Goal: Information Seeking & Learning: Learn about a topic

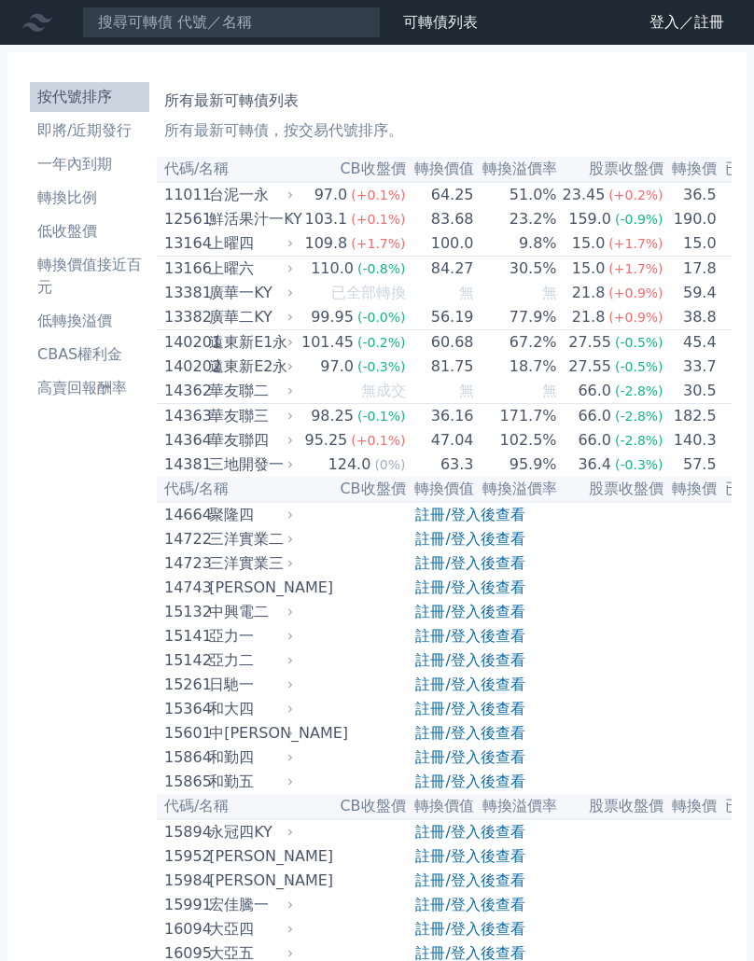
click at [149, 108] on li "按代號排序" at bounding box center [89, 97] width 119 height 22
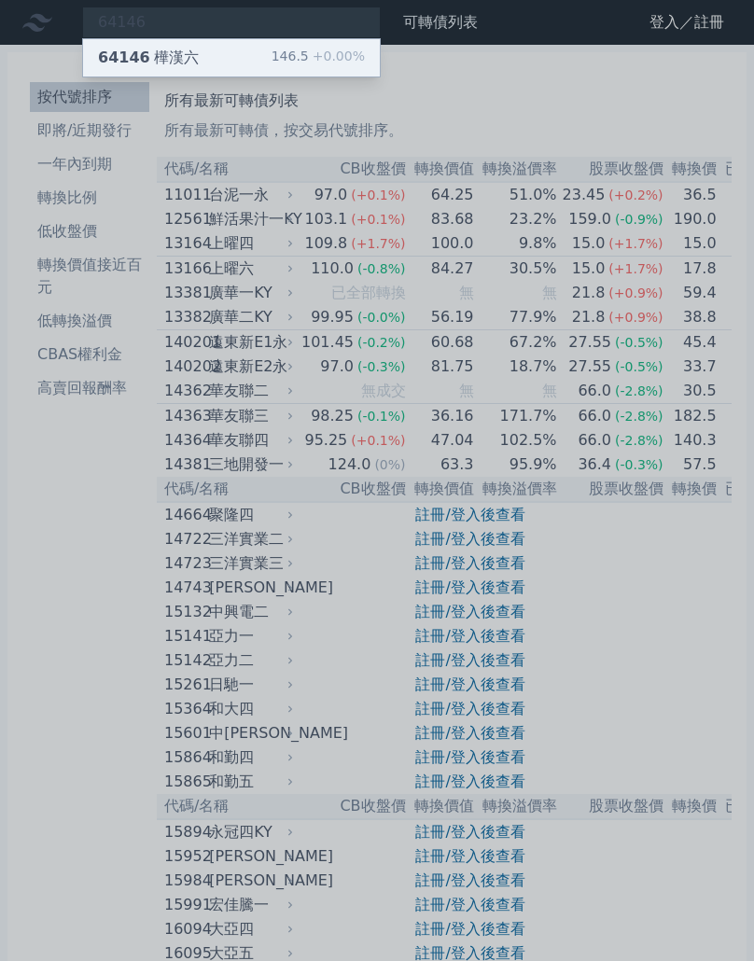
type input "64146"
click at [289, 68] on div "146.5 +0.00%" at bounding box center [318, 58] width 93 height 22
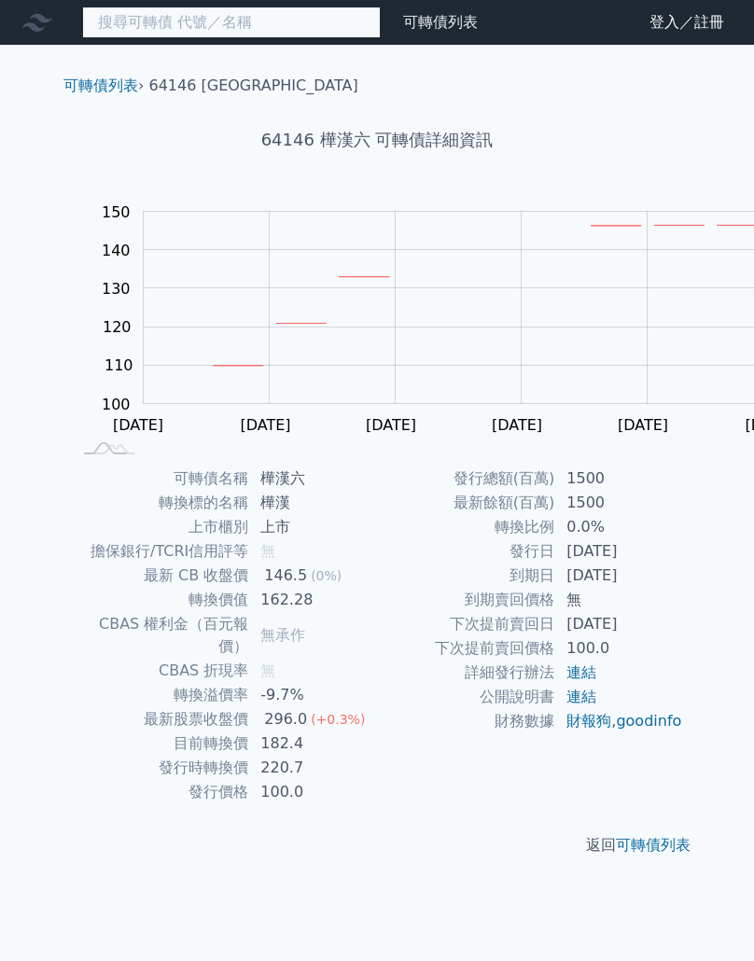
click at [309, 20] on input at bounding box center [231, 23] width 299 height 32
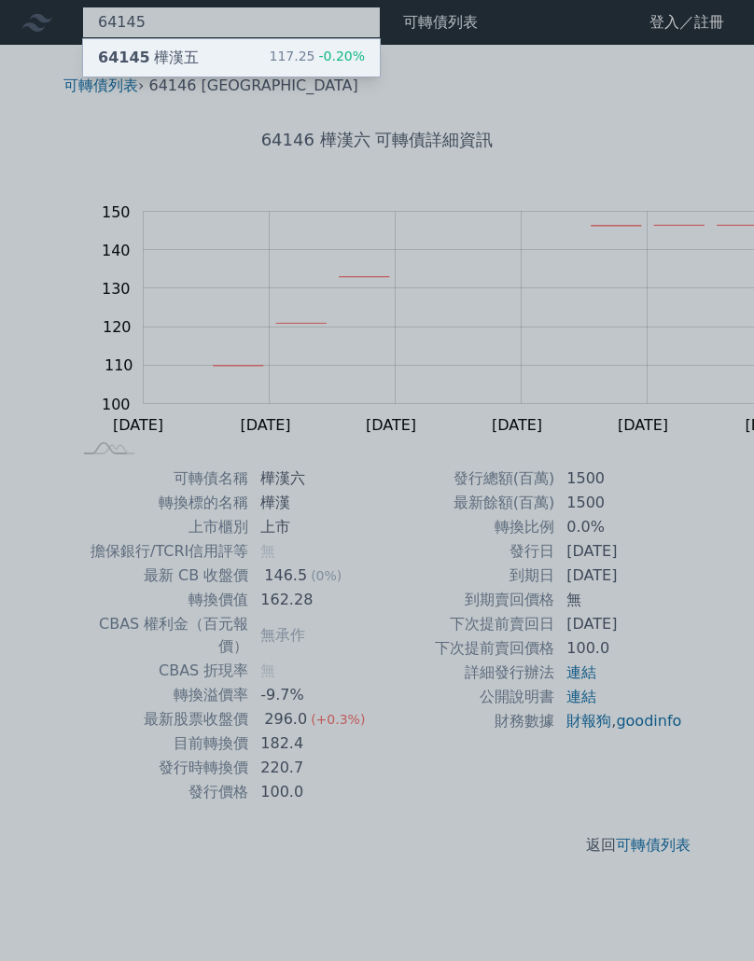
type input "64145"
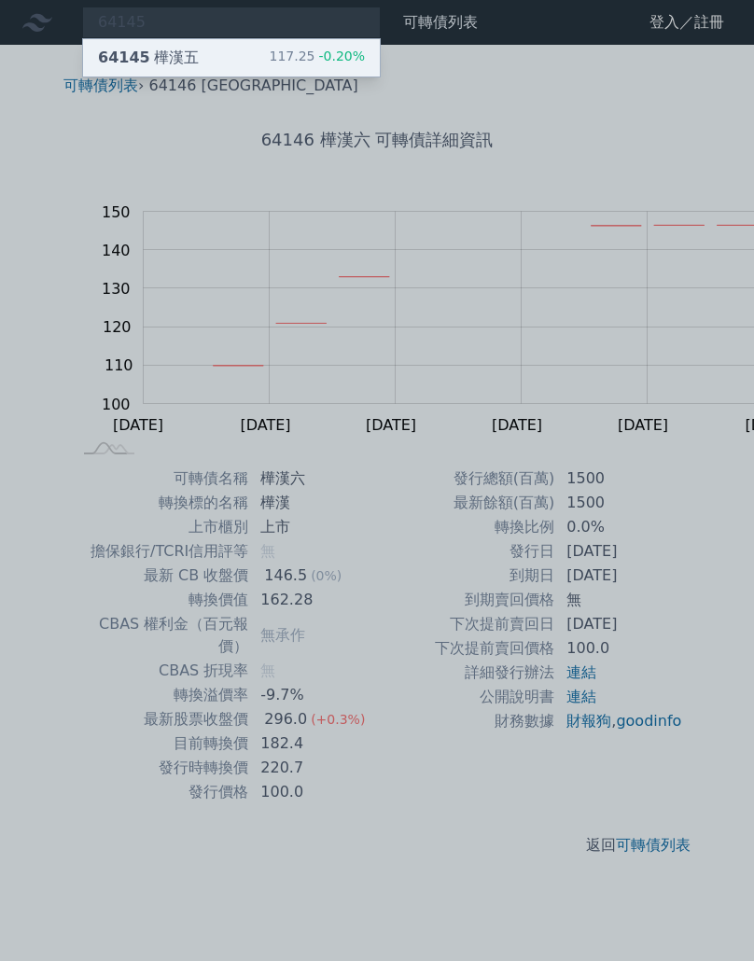
click at [336, 63] on span "-0.20%" at bounding box center [339, 56] width 50 height 15
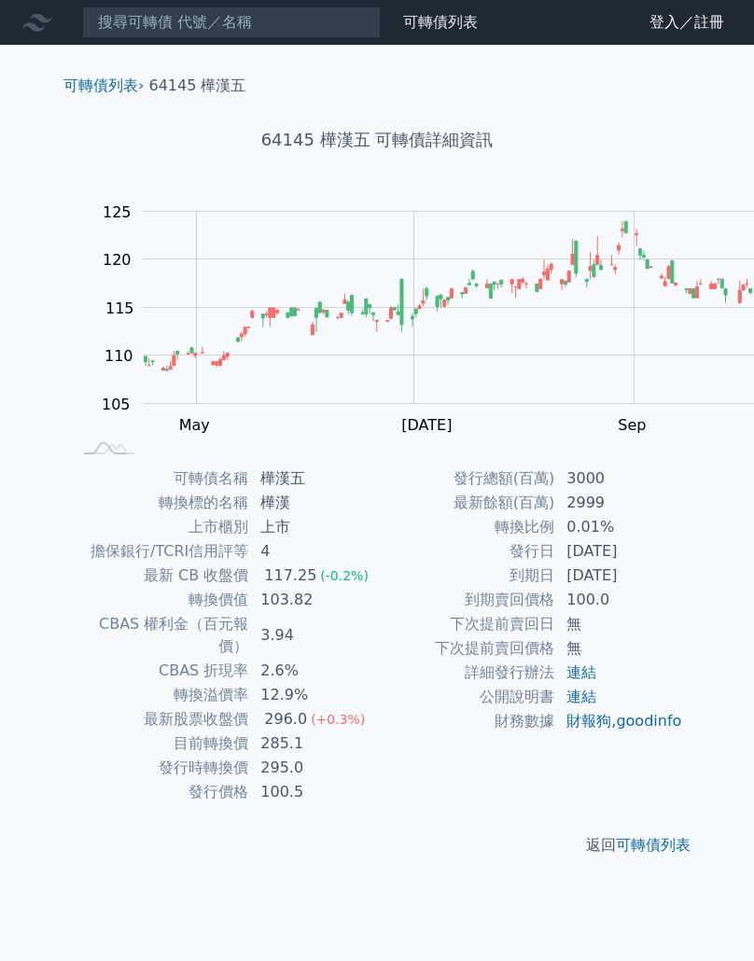
scroll to position [312, 0]
drag, startPoint x: 399, startPoint y: 586, endPoint x: 431, endPoint y: 586, distance: 31.7
click at [377, 732] on td "285.1" at bounding box center [313, 744] width 128 height 24
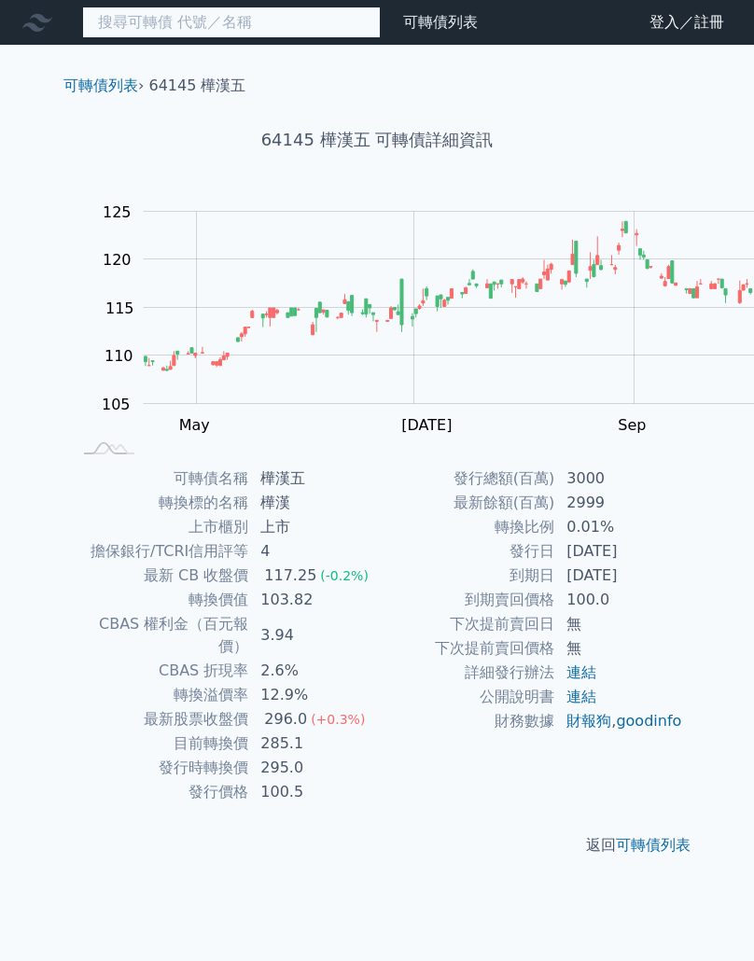
click at [263, 35] on input at bounding box center [231, 23] width 299 height 32
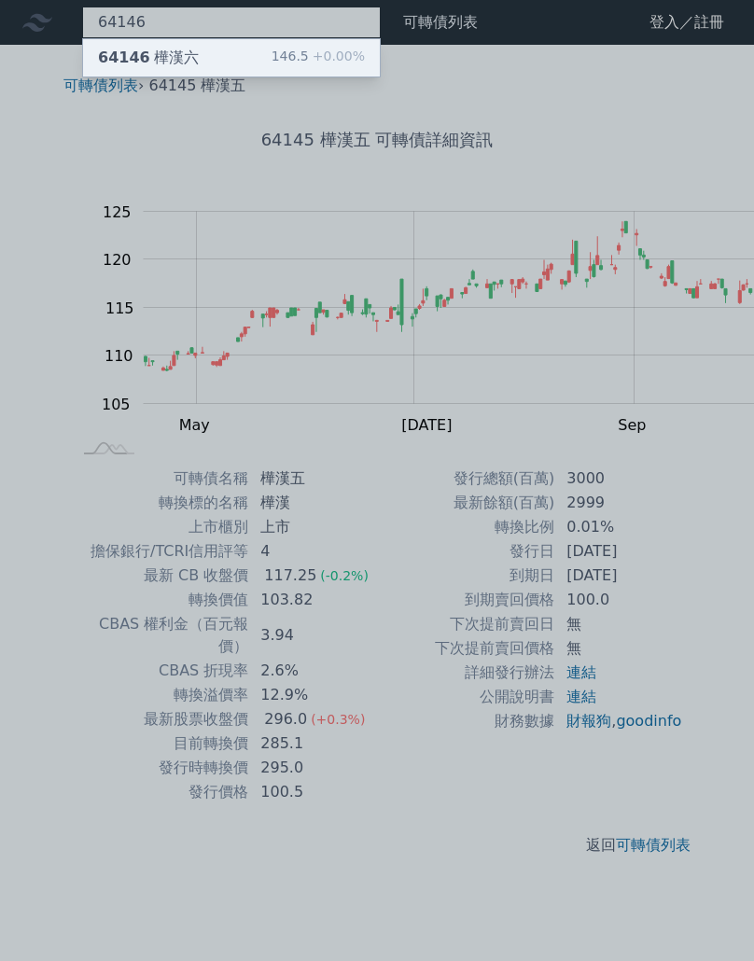
type input "64146"
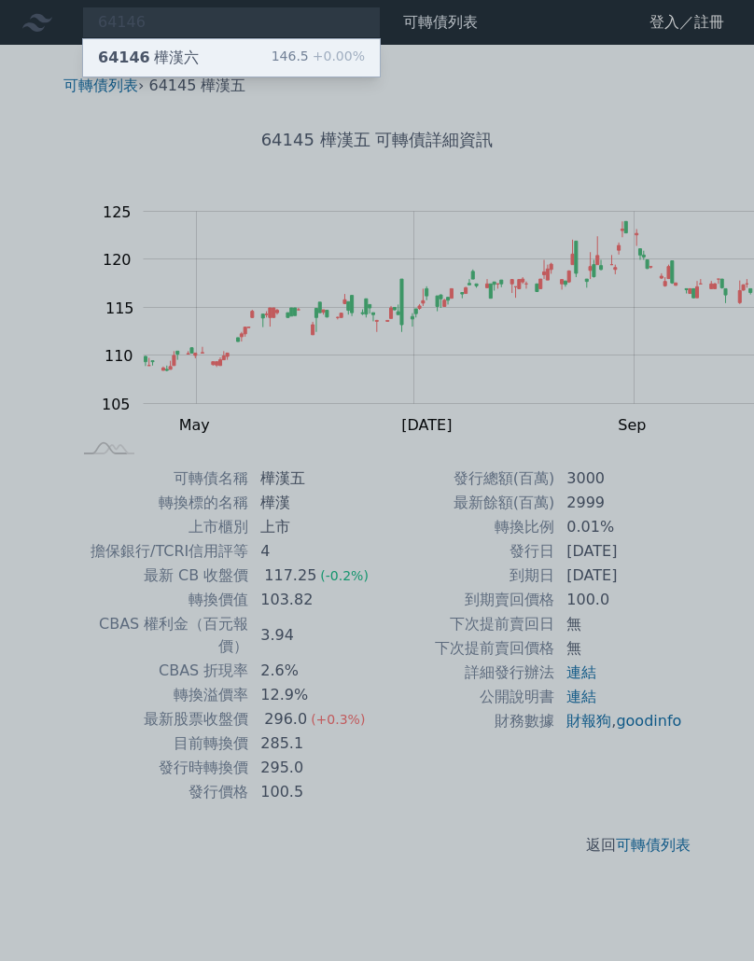
click at [358, 68] on div "146.5 +0.00%" at bounding box center [318, 58] width 93 height 22
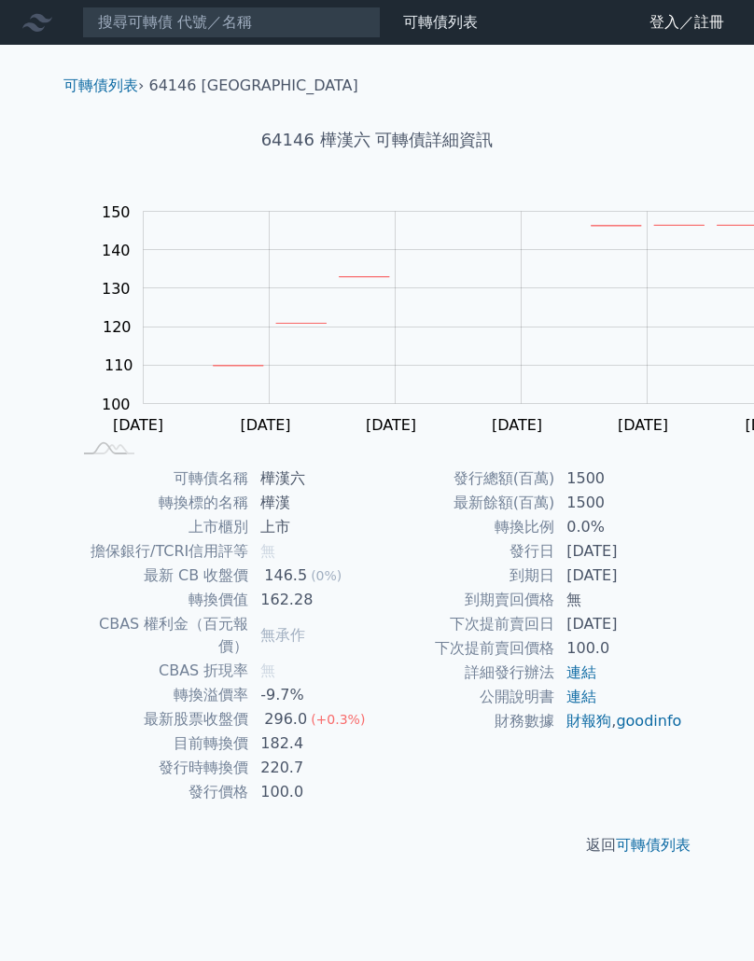
scroll to position [431, 0]
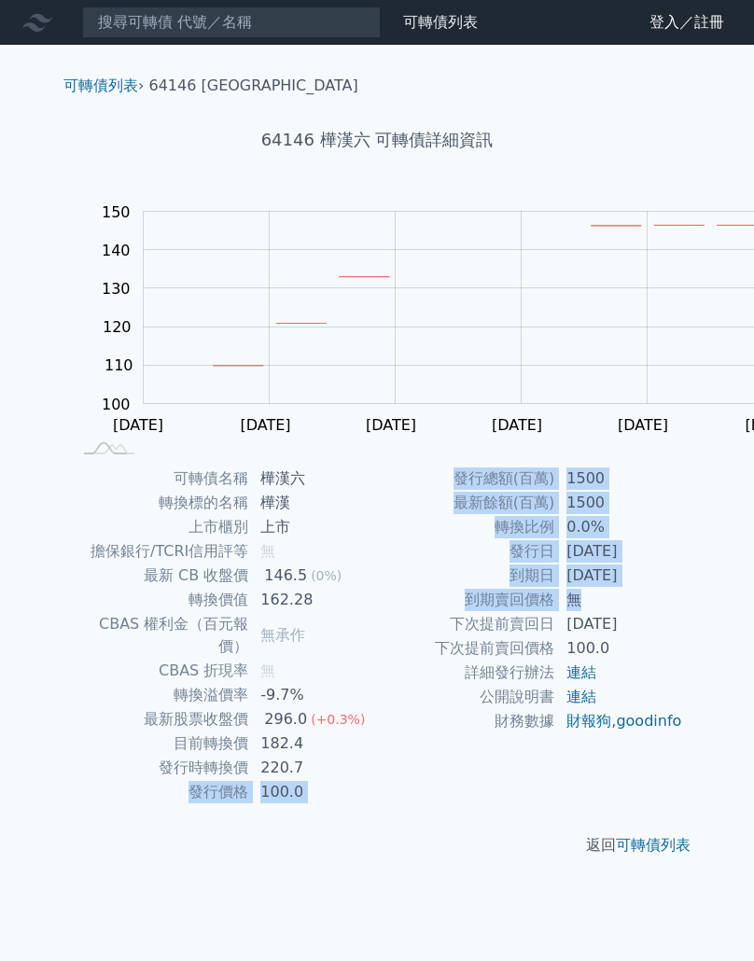
drag, startPoint x: 543, startPoint y: 688, endPoint x: 474, endPoint y: 507, distance: 193.7
click at [474, 507] on div "可轉債名稱 樺漢六 轉換標的名稱 樺漢 上市櫃別 上市 擔保銀行/TCRI信用評等 無 最新 CB 收盤價 146.5 (0%) 轉換價值 162.28 CB…" at bounding box center [377, 636] width 657 height 338
click at [377, 756] on td "220.7" at bounding box center [313, 768] width 128 height 24
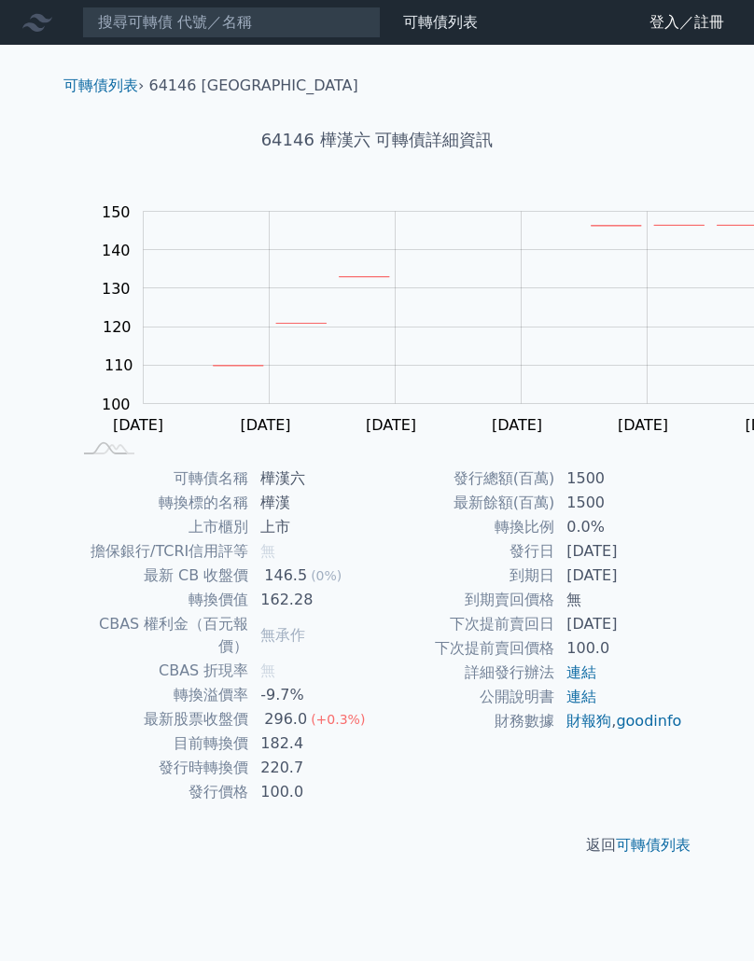
scroll to position [0, 0]
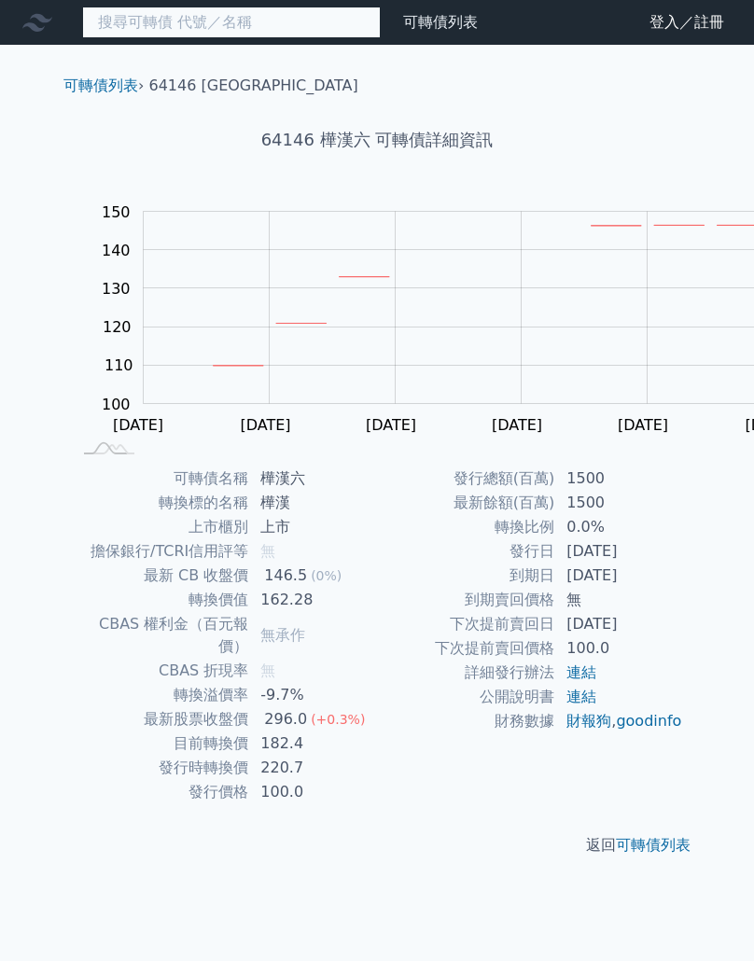
click at [251, 37] on input at bounding box center [231, 23] width 299 height 32
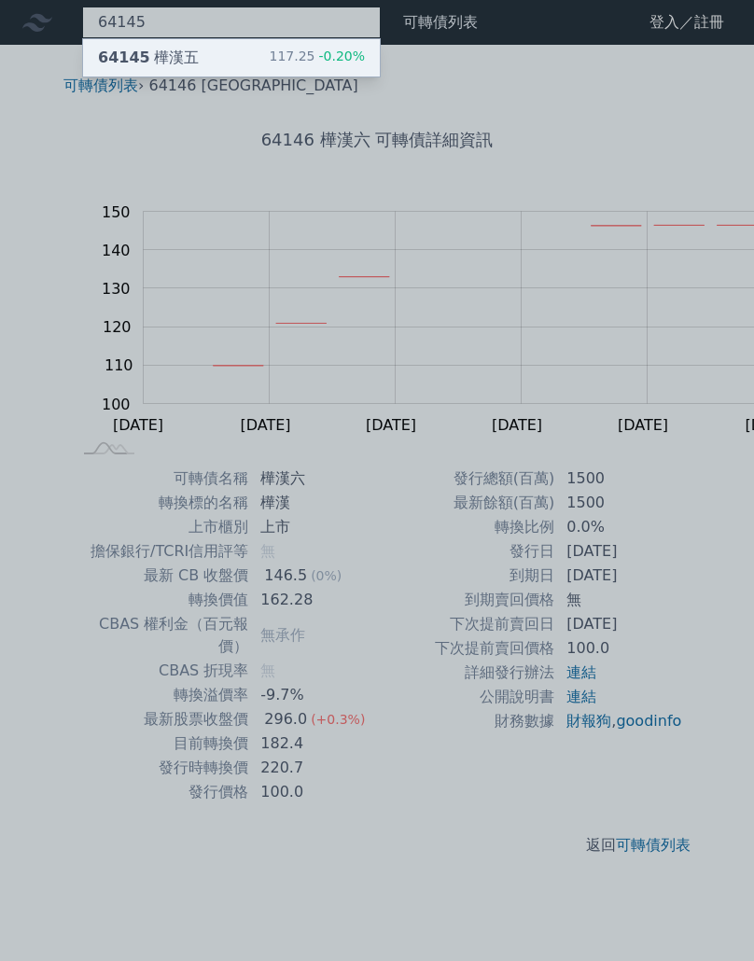
type input "64145"
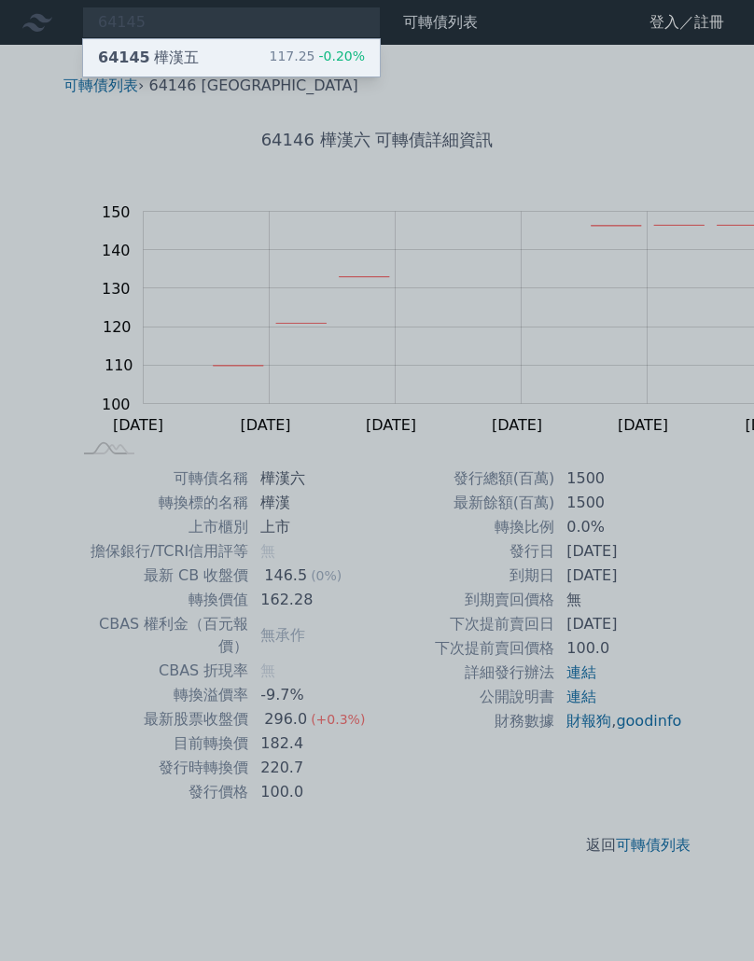
click at [275, 68] on div "64145 樺漢五 117.25 -0.20%" at bounding box center [231, 57] width 297 height 37
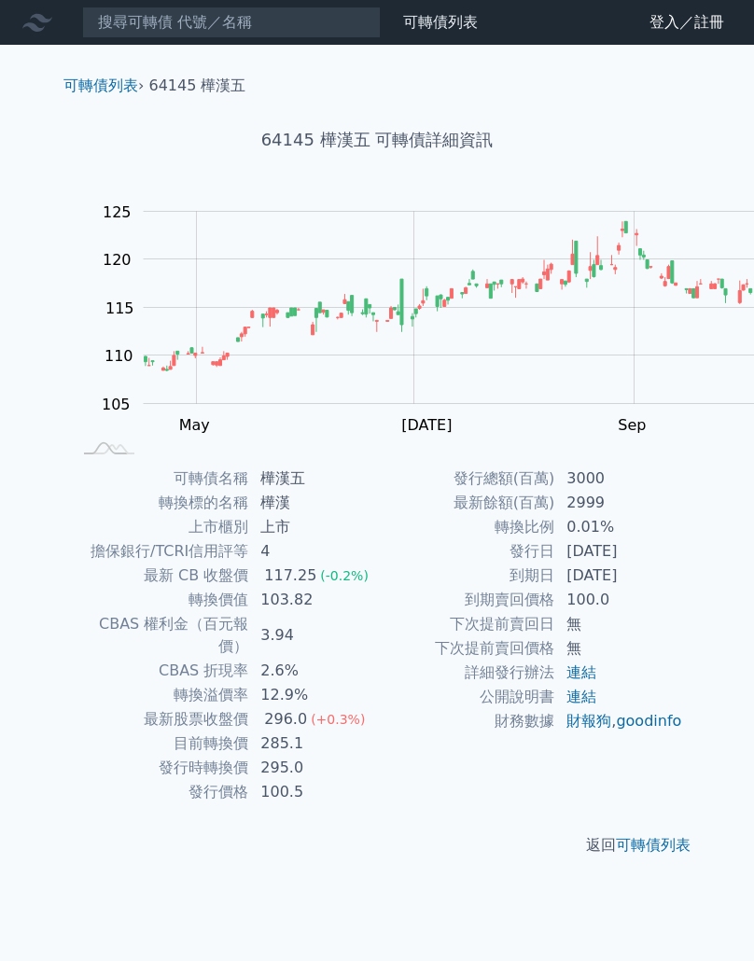
scroll to position [312, 0]
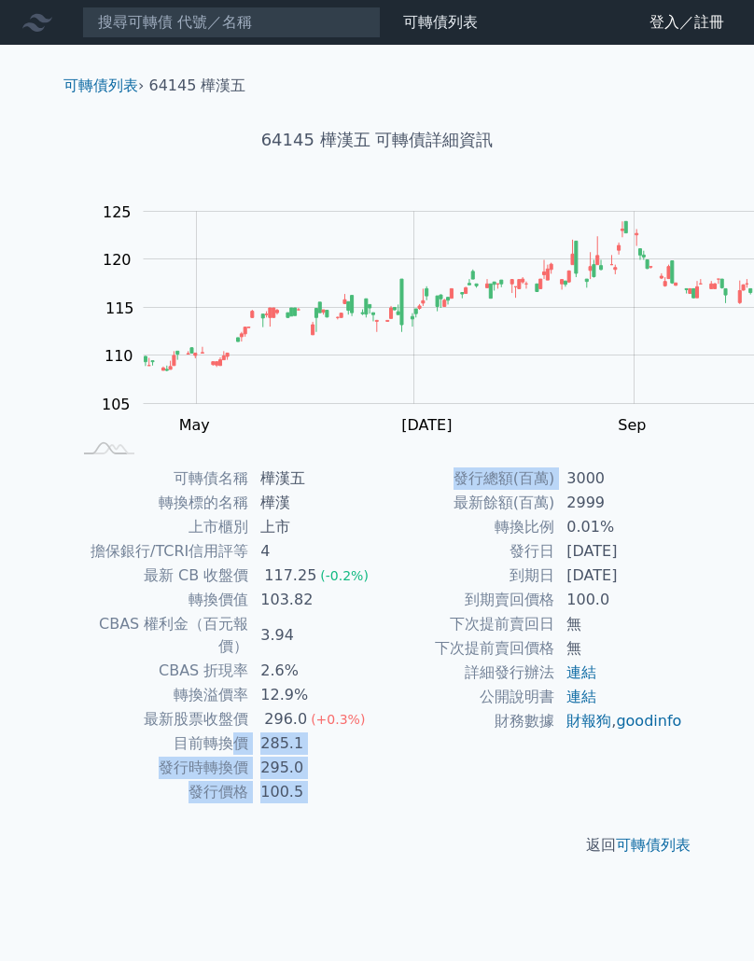
drag, startPoint x: 445, startPoint y: 665, endPoint x: 341, endPoint y: 578, distance: 135.1
click at [350, 586] on div "可轉債名稱 樺漢五 轉換標的名稱 樺漢 上市櫃別 上市 擔保銀行/TCRI信用評等 4 最新 CB 收盤價 117.25 (-0.2%) 轉換價值 103.8…" at bounding box center [377, 636] width 657 height 338
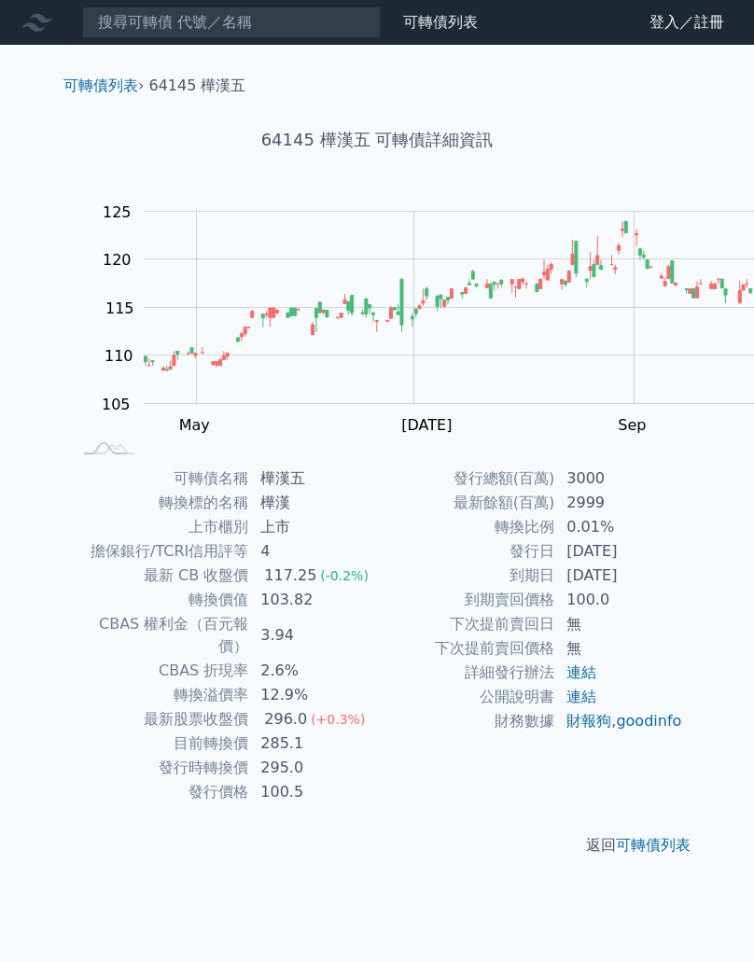
click at [249, 683] on td "轉換溢價率" at bounding box center [160, 695] width 178 height 24
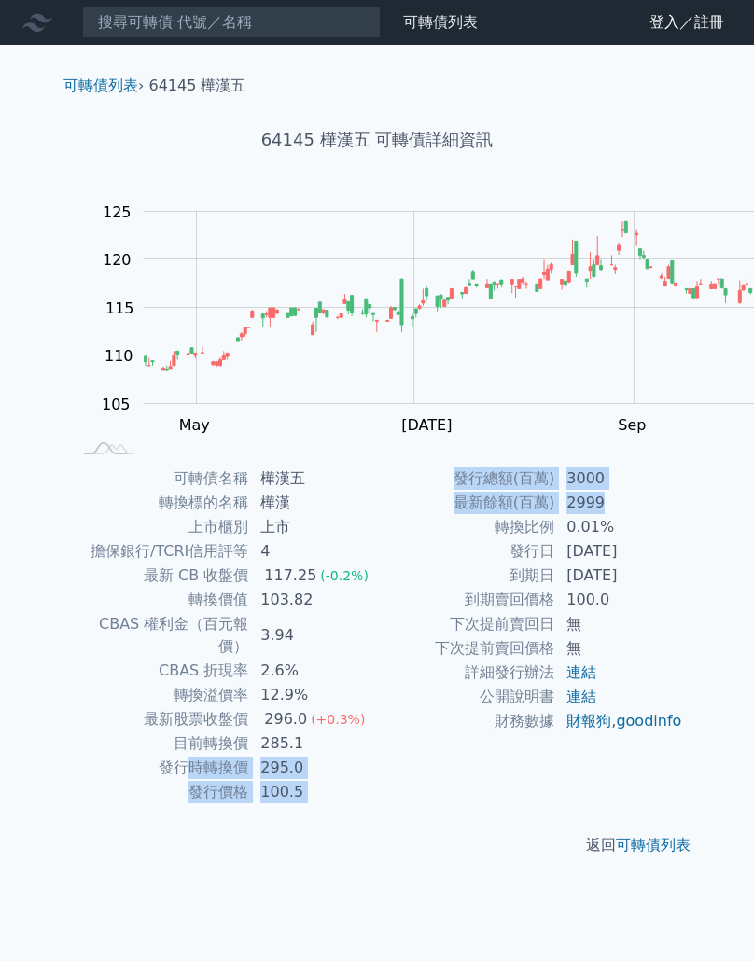
drag, startPoint x: 462, startPoint y: 708, endPoint x: 250, endPoint y: 618, distance: 230.3
click at [267, 623] on div "可轉債名稱 樺漢五 轉換標的名稱 樺漢 上市櫃別 上市 擔保銀行/TCRI信用評等 4 最新 CB 收盤價 117.25 (-0.2%) 轉換價值 103.8…" at bounding box center [377, 636] width 657 height 338
click at [249, 756] on td "發行時轉換價" at bounding box center [160, 768] width 178 height 24
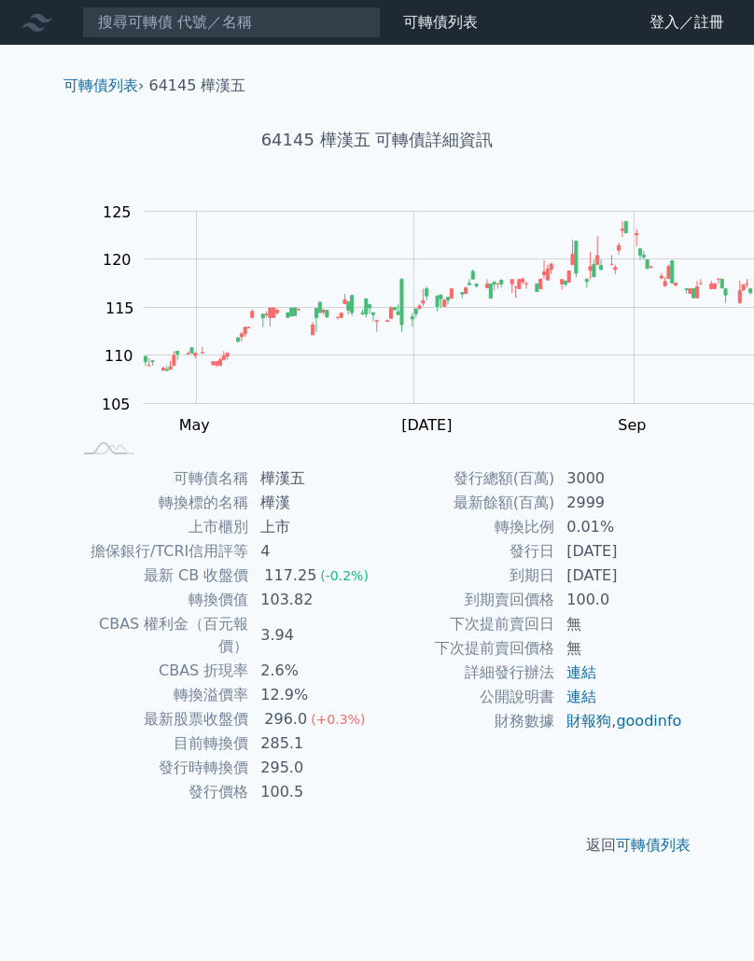
scroll to position [0, 0]
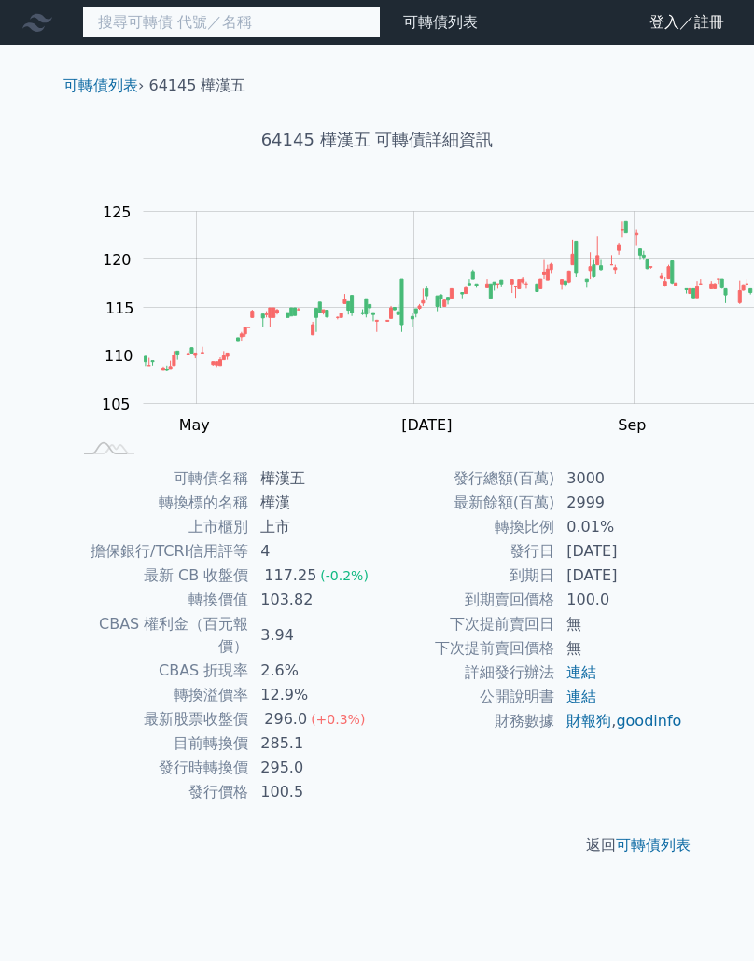
click at [205, 16] on input at bounding box center [231, 23] width 299 height 32
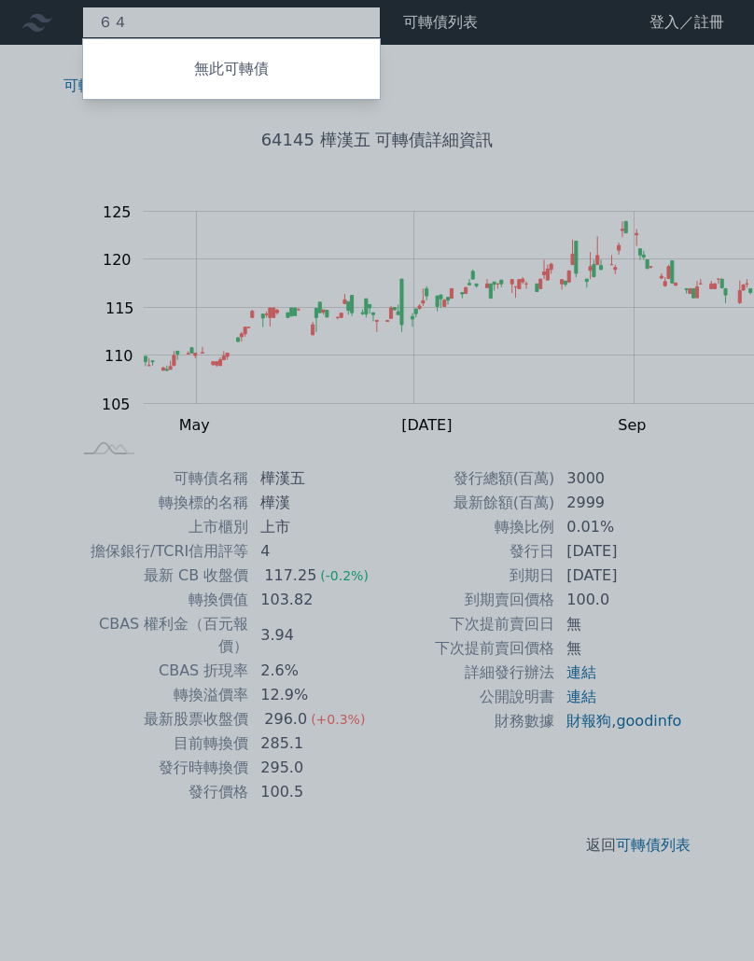
type input "６"
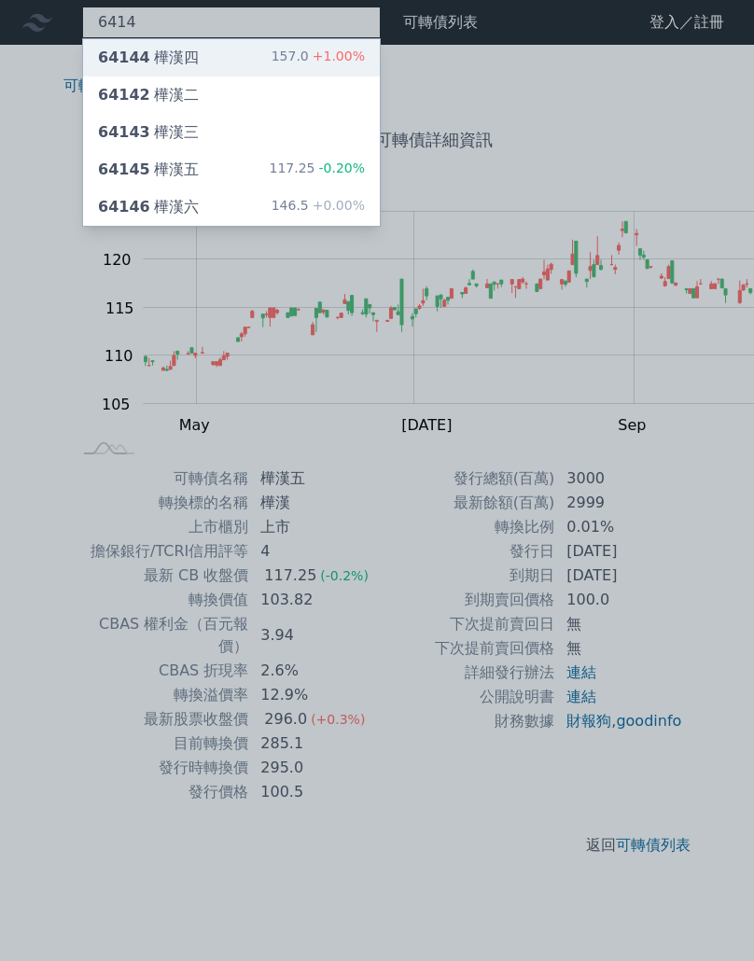
type input "6414"
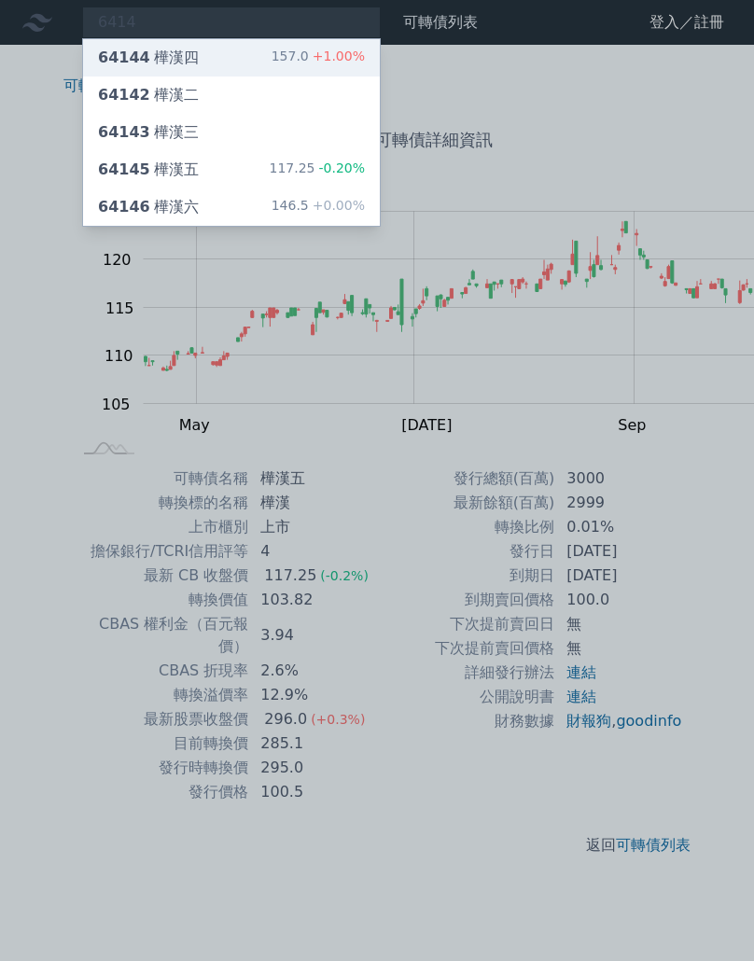
click at [284, 65] on div "64144 樺漢四 157.0 +1.00%" at bounding box center [231, 57] width 297 height 37
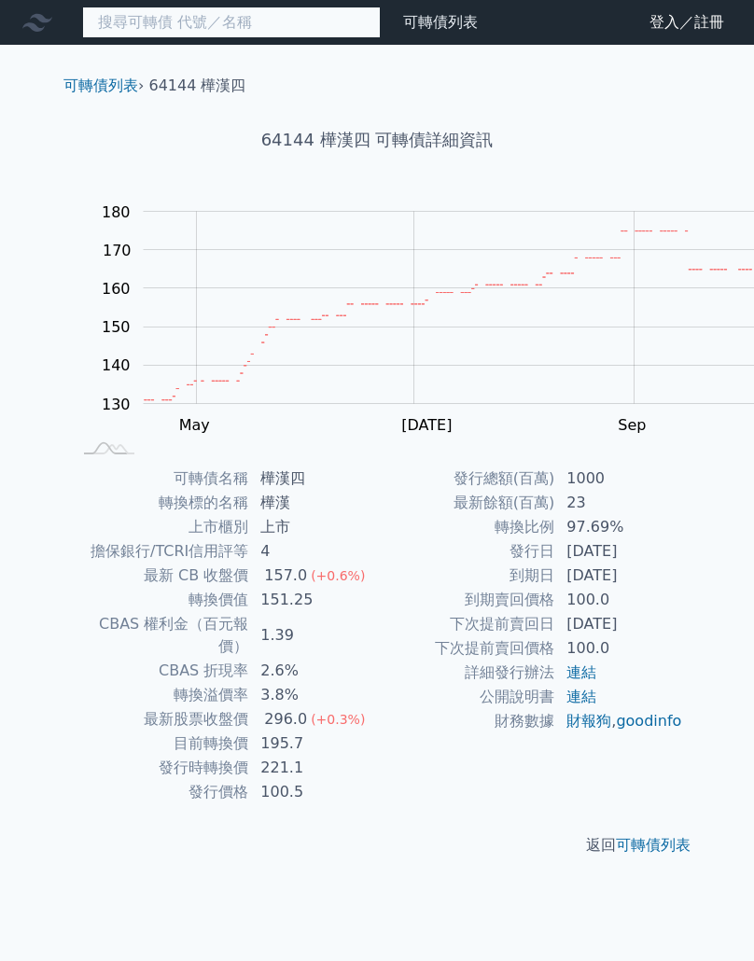
click at [291, 35] on input at bounding box center [231, 23] width 299 height 32
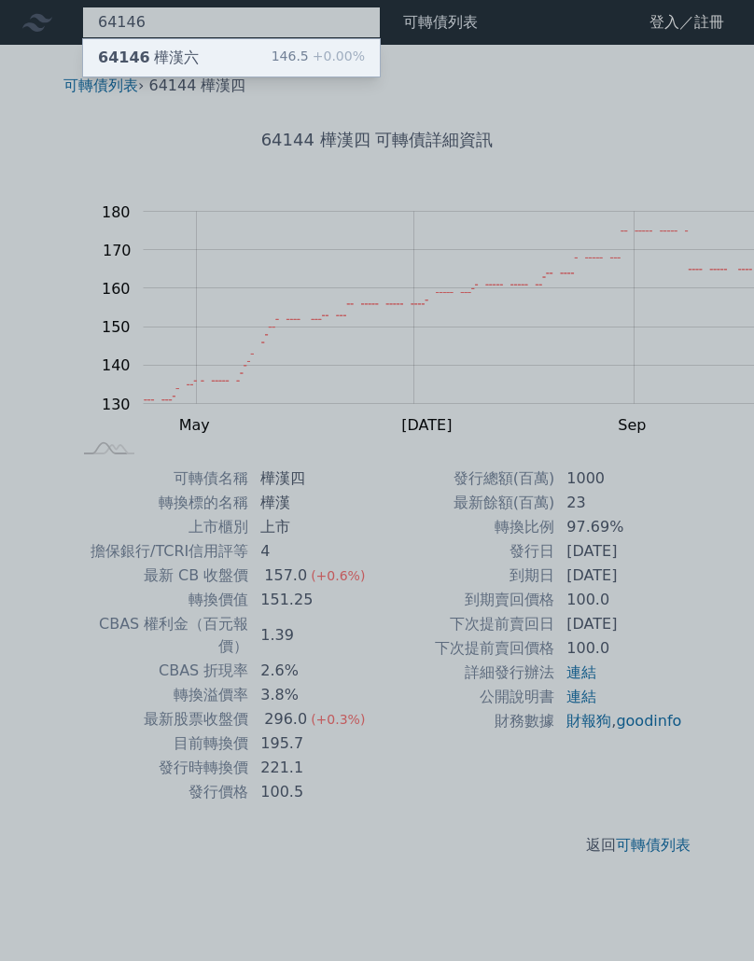
type input "64146"
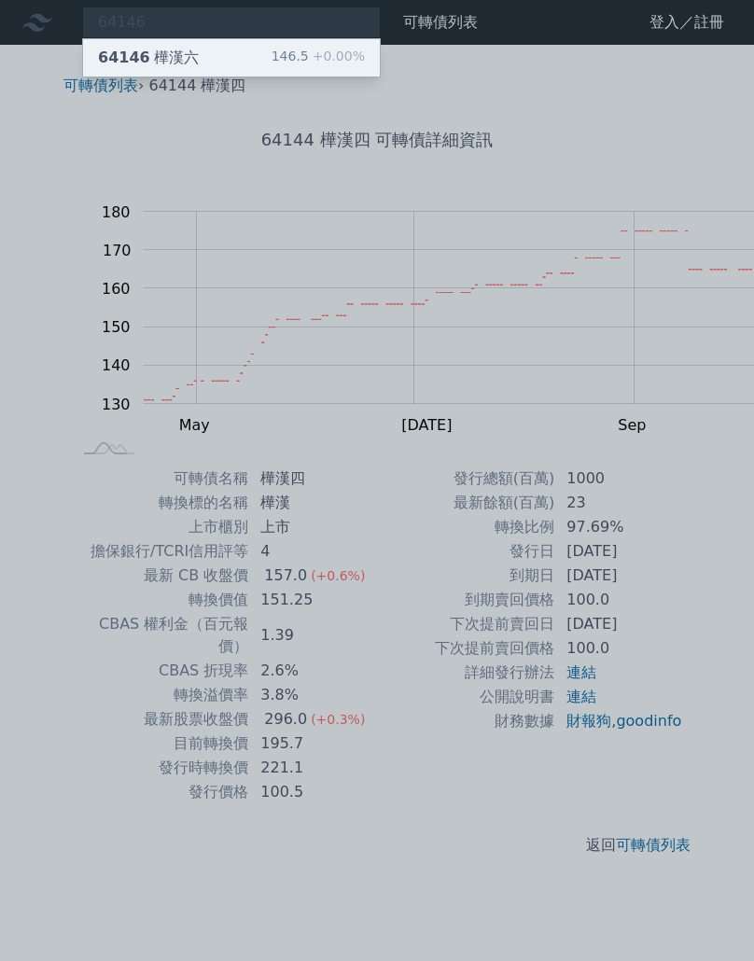
click at [341, 63] on span "+0.00%" at bounding box center [337, 56] width 56 height 15
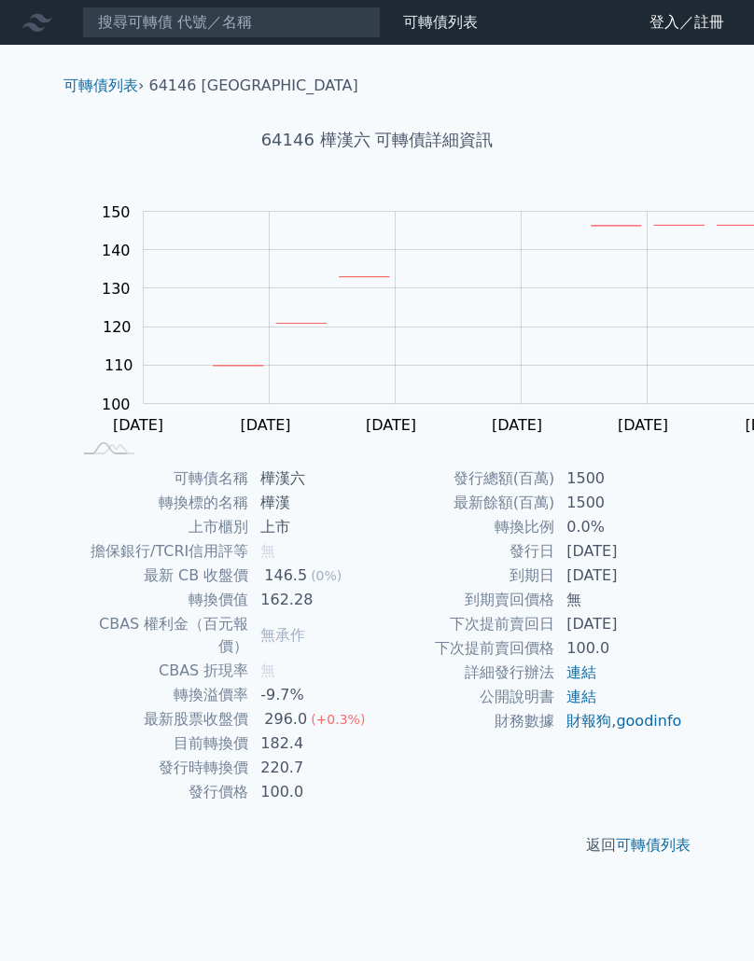
scroll to position [290, 0]
drag, startPoint x: 614, startPoint y: 833, endPoint x: 426, endPoint y: 705, distance: 227.0
click at [427, 707] on tbody "發行總額(百萬) 1500 最新餘額(百萬) 1500 轉換比例 0.0% 發行日 [DATE] 到期日 [DATE] 到期賣回價格 無 下次提前賣回日 [D…" at bounding box center [530, 600] width 306 height 267
drag, startPoint x: 562, startPoint y: 886, endPoint x: 537, endPoint y: 824, distance: 67.4
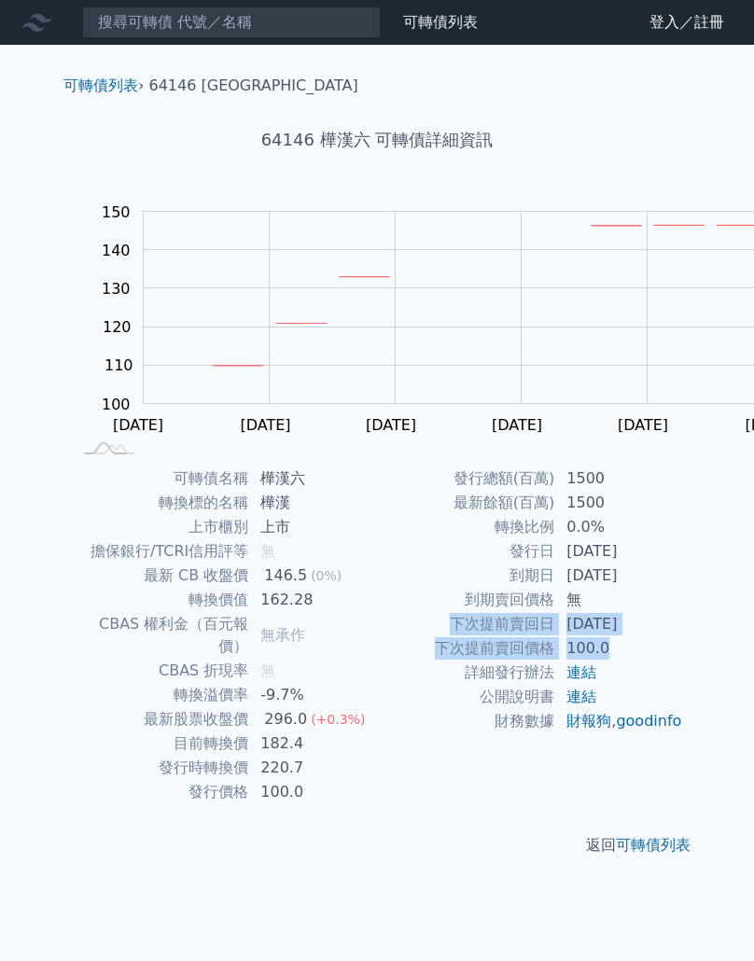
click at [537, 733] on tbody "發行總額(百萬) 1500 最新餘額(百萬) 1500 轉換比例 0.0% 發行日 [DATE] 到期日 [DATE] 到期賣回價格 無 下次提前賣回日 [D…" at bounding box center [530, 600] width 306 height 267
click at [555, 564] on td "[DATE]" at bounding box center [619, 551] width 128 height 24
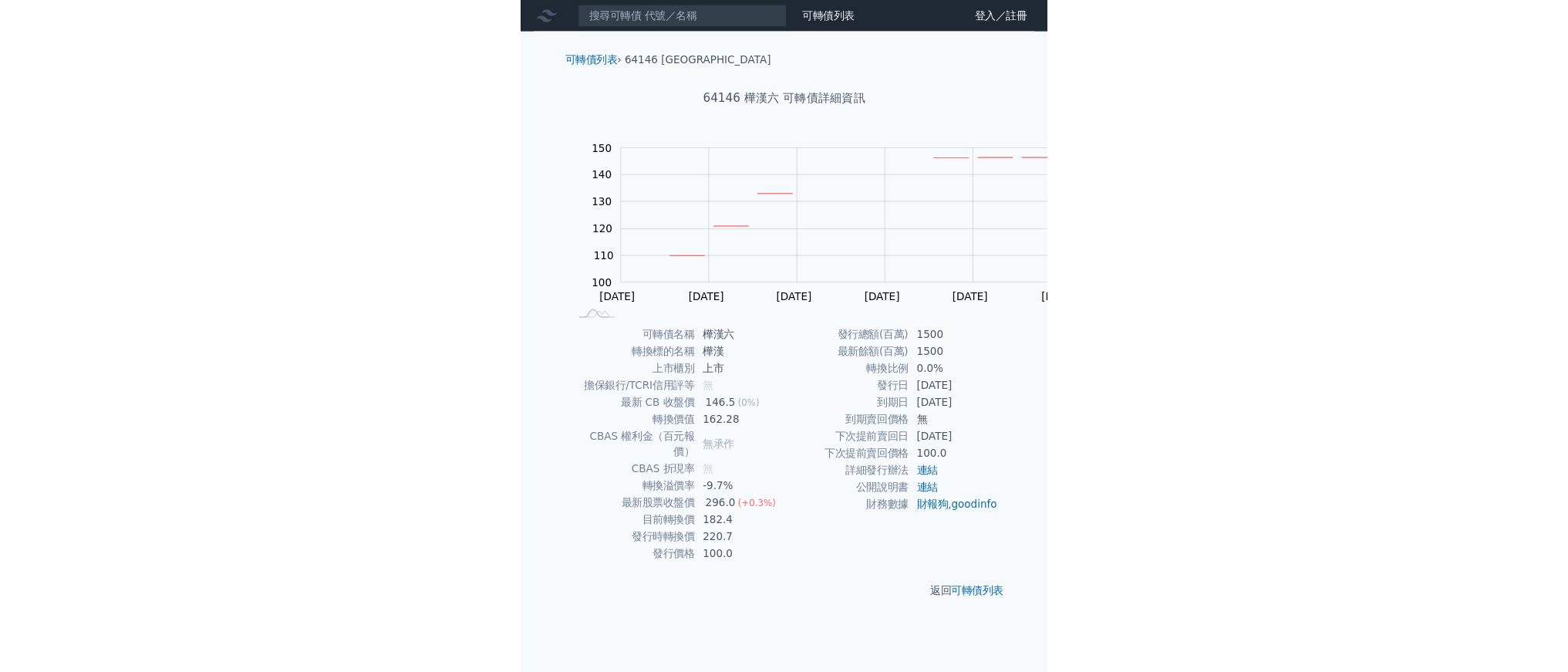
scroll to position [280, 0]
